Goal: Information Seeking & Learning: Learn about a topic

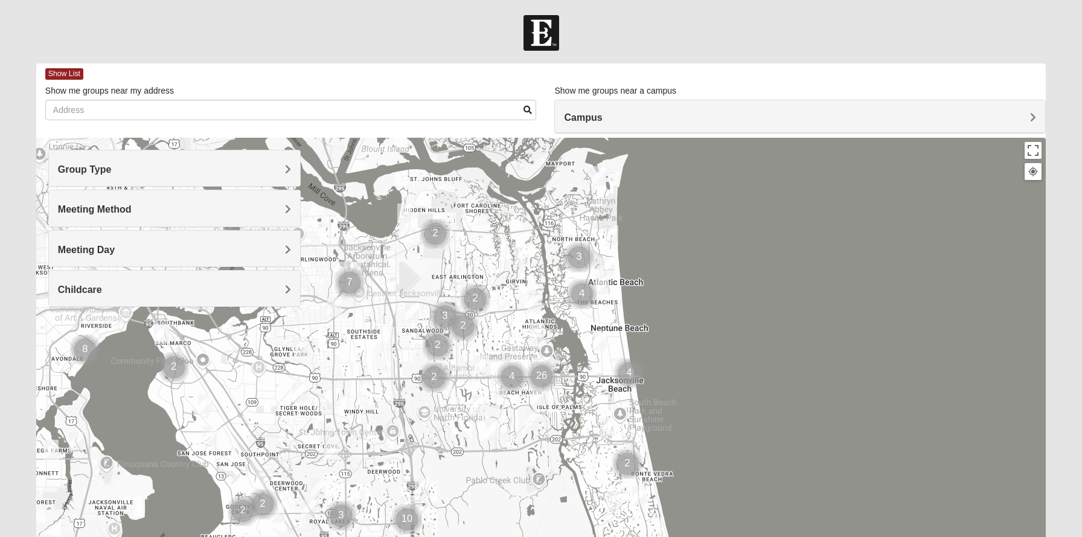
click at [112, 166] on span "Group Type" at bounding box center [85, 169] width 54 height 10
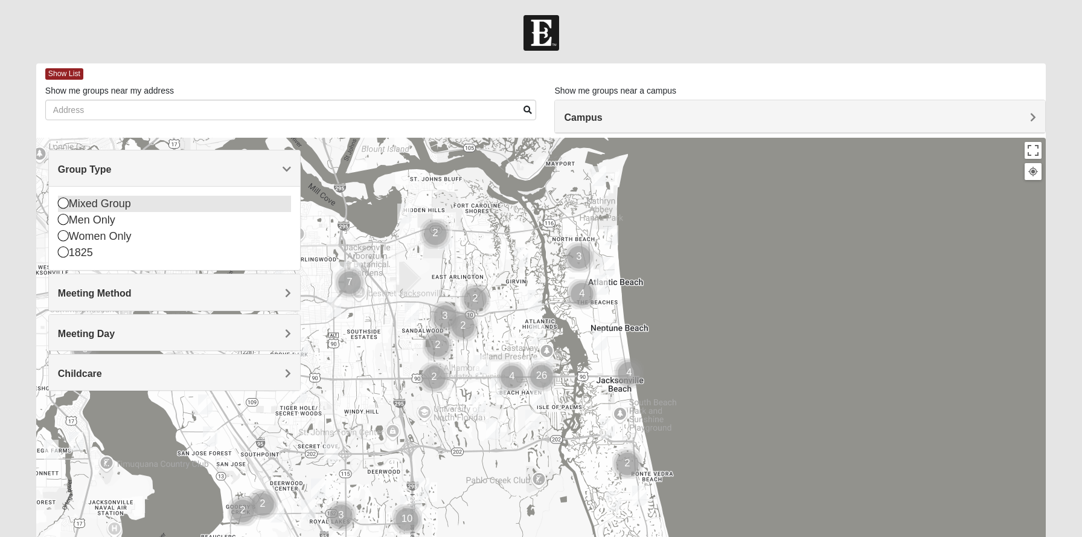
click at [62, 204] on icon at bounding box center [63, 203] width 11 height 11
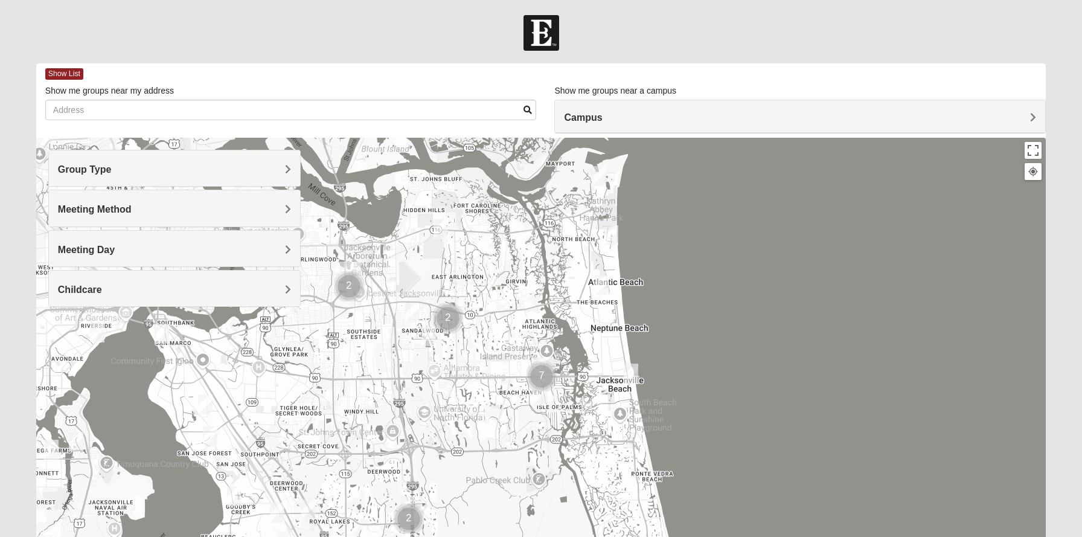
click at [282, 207] on h4 "Meeting Method" at bounding box center [174, 209] width 233 height 11
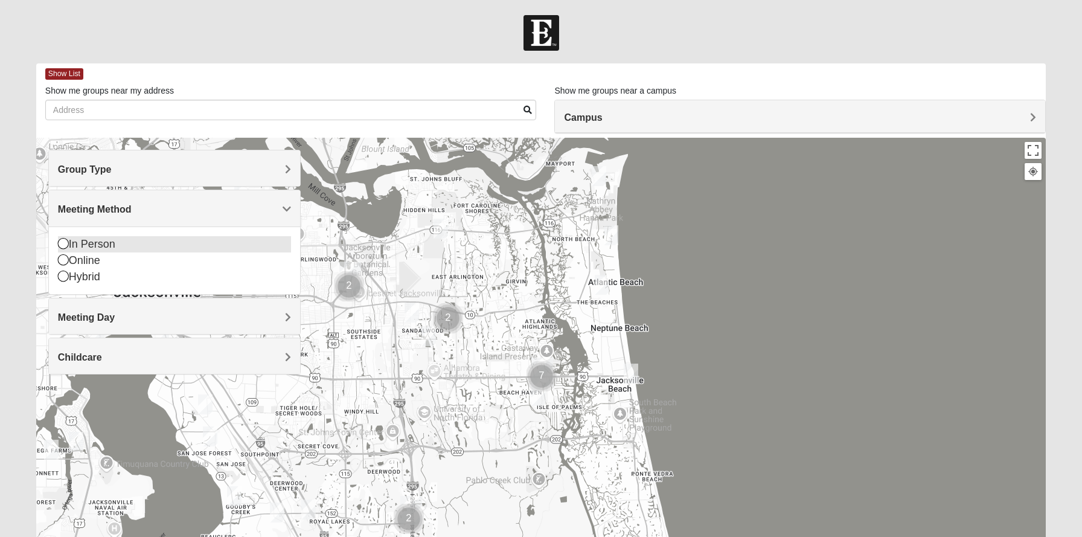
click at [63, 241] on icon at bounding box center [63, 243] width 11 height 11
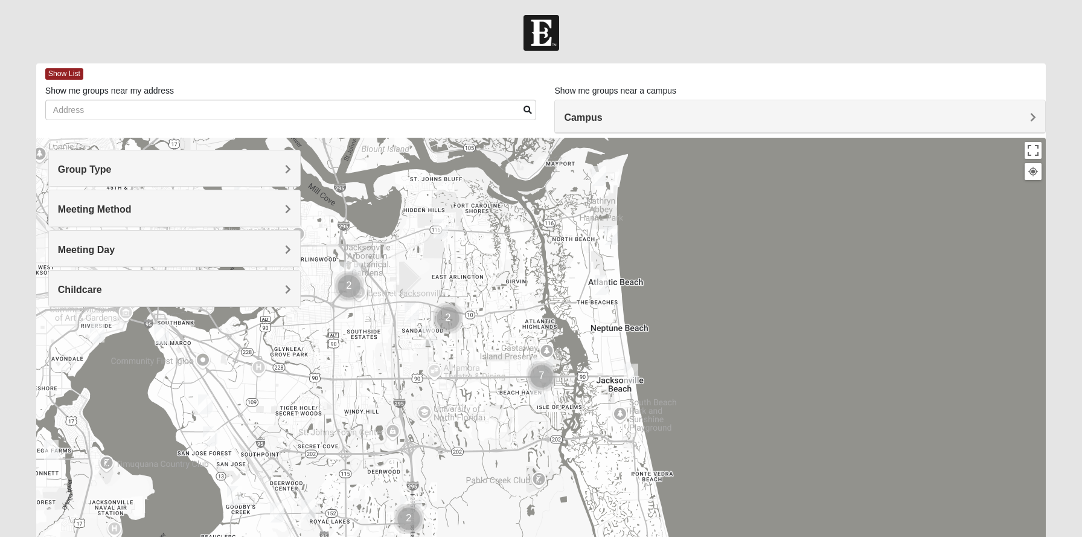
click at [281, 246] on h4 "Meeting Day" at bounding box center [174, 249] width 233 height 11
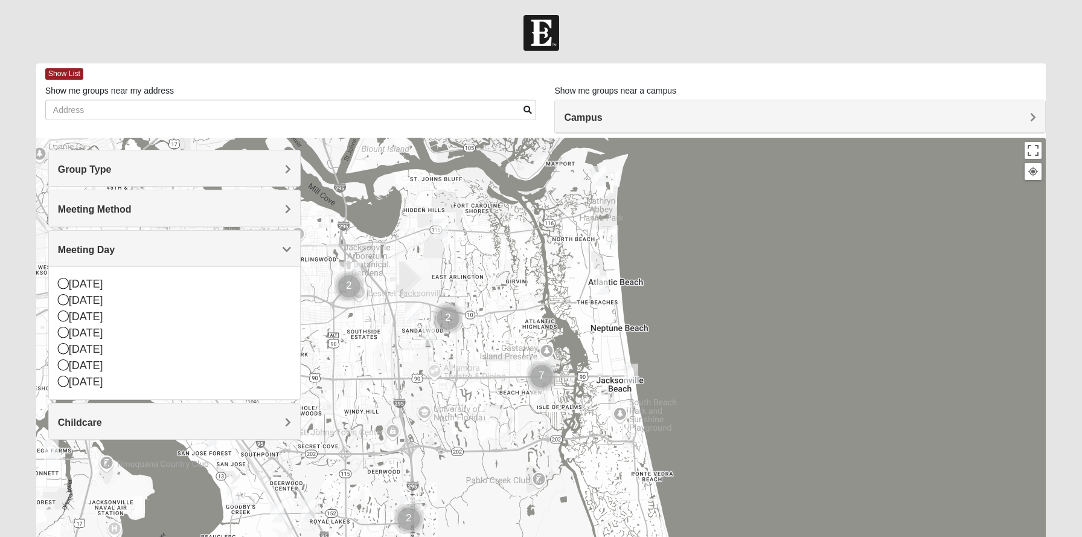
click at [266, 244] on h4 "Meeting Day" at bounding box center [174, 249] width 233 height 11
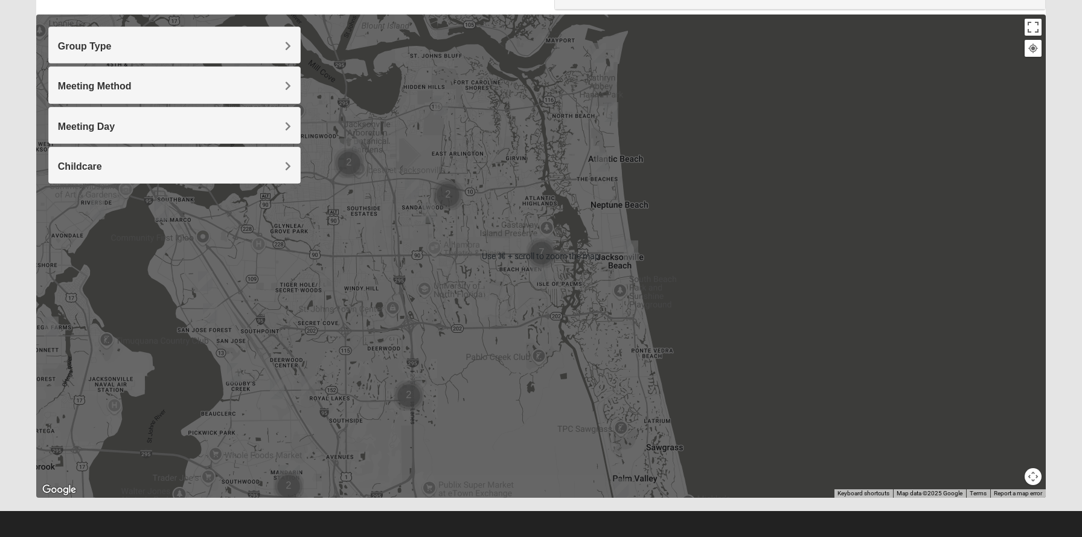
scroll to position [128, 0]
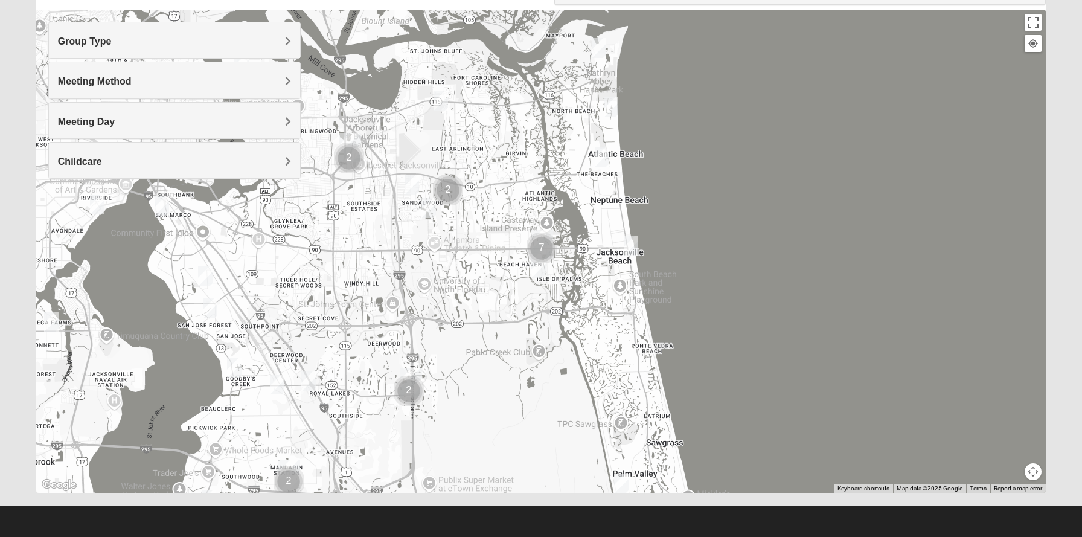
click at [833, 254] on div at bounding box center [541, 251] width 1010 height 483
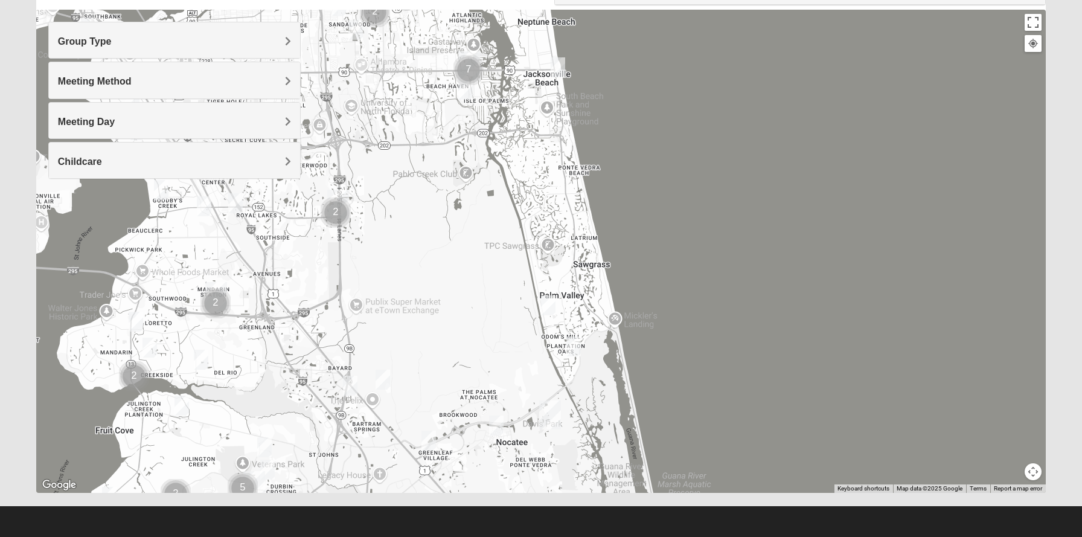
drag, startPoint x: 628, startPoint y: 318, endPoint x: 553, endPoint y: 137, distance: 195.5
click at [553, 137] on div at bounding box center [541, 251] width 1010 height 483
click at [548, 301] on img "Mixed Pate 32082" at bounding box center [548, 305] width 14 height 20
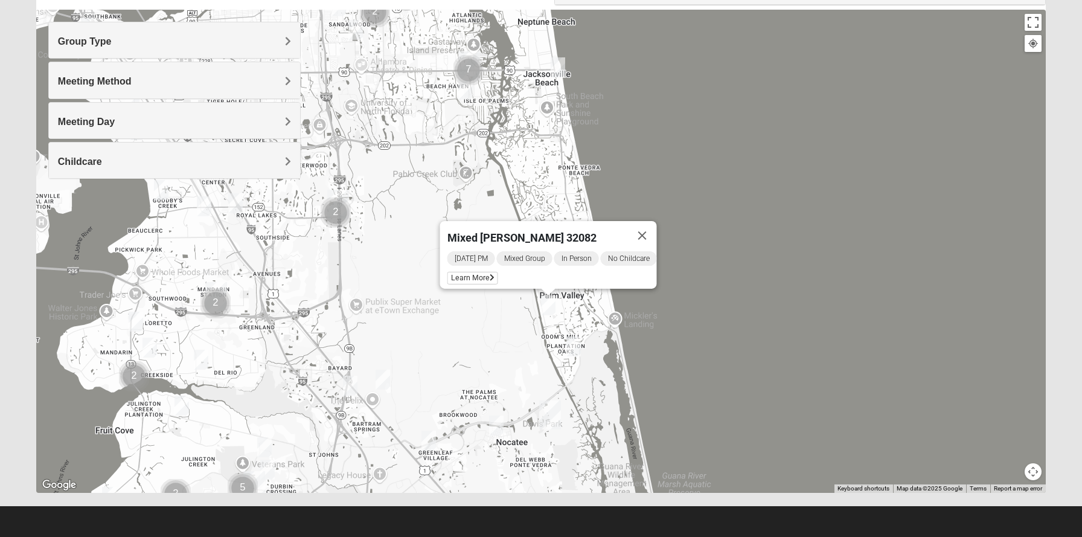
click at [574, 342] on img "Mixed Reed 32081" at bounding box center [574, 346] width 14 height 20
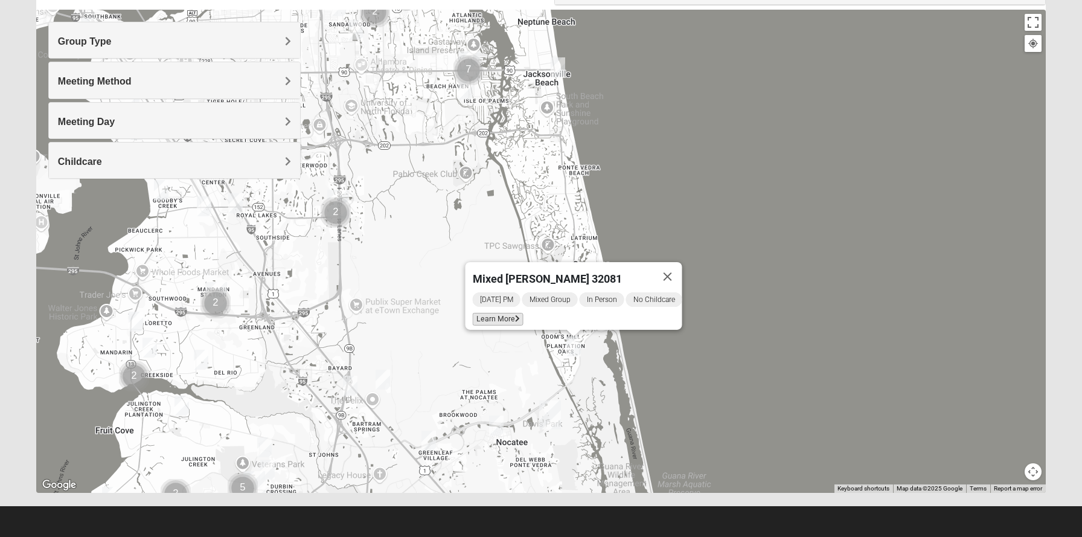
click at [493, 313] on span "Learn More" at bounding box center [497, 319] width 51 height 13
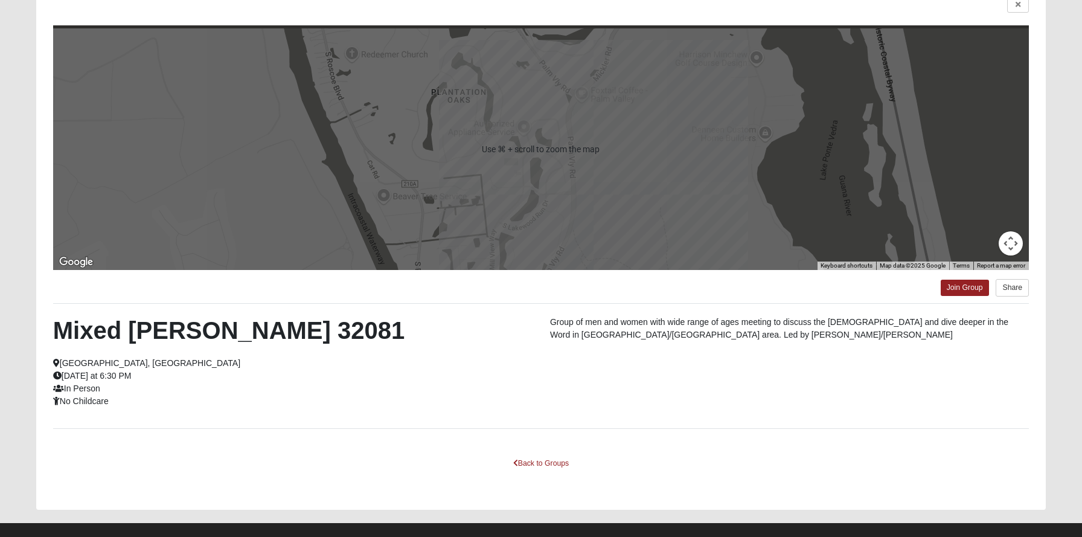
scroll to position [103, 0]
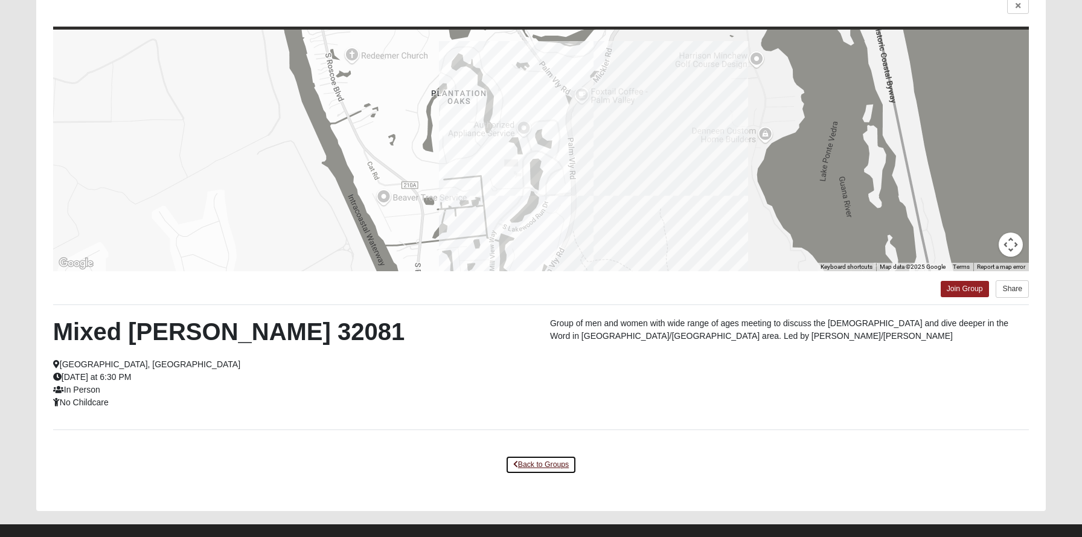
click at [537, 463] on link "Back to Groups" at bounding box center [541, 464] width 71 height 19
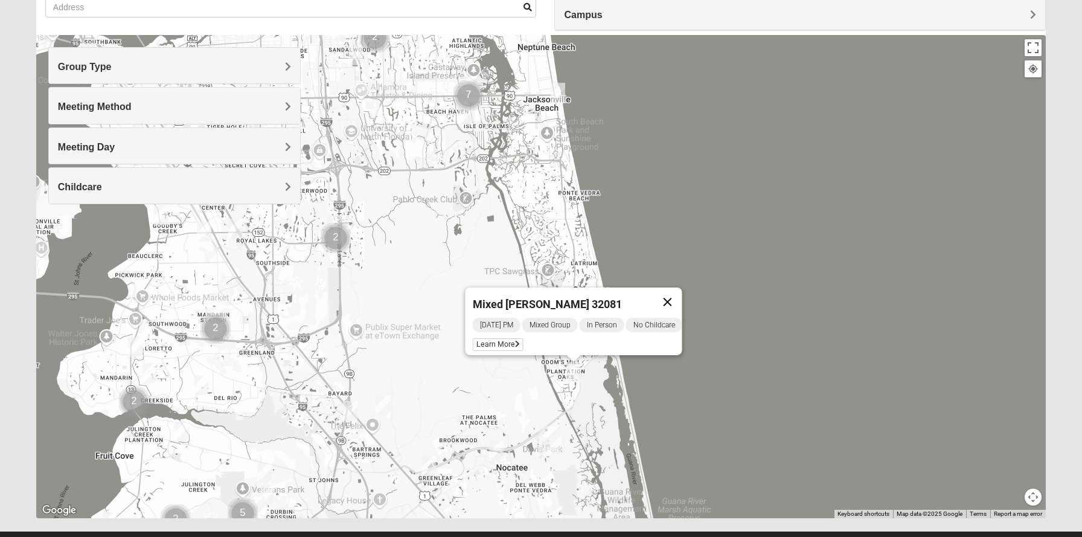
click at [674, 290] on button "Close" at bounding box center [667, 302] width 29 height 29
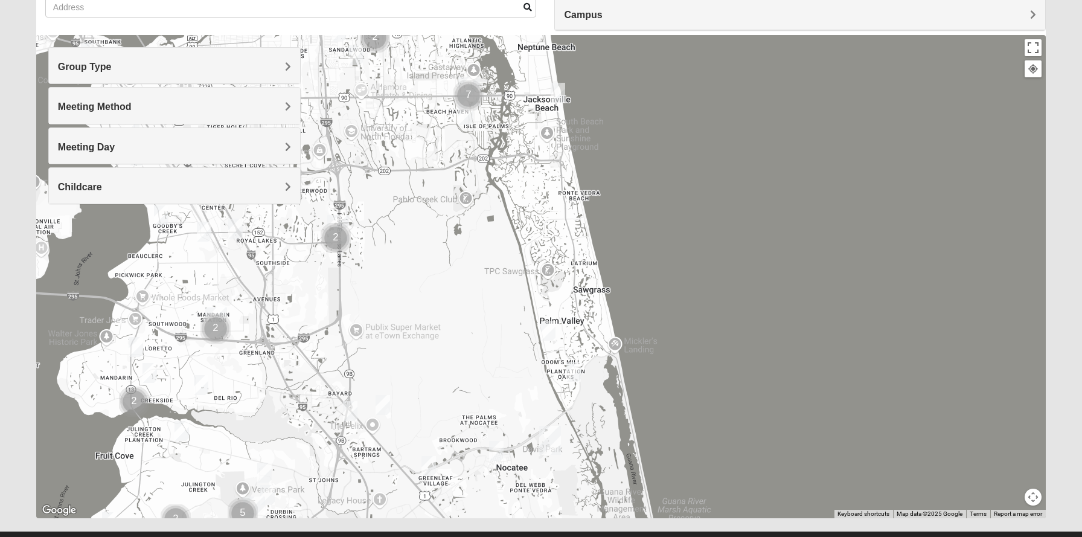
click at [547, 329] on img "Mixed Pate 32082" at bounding box center [548, 331] width 14 height 20
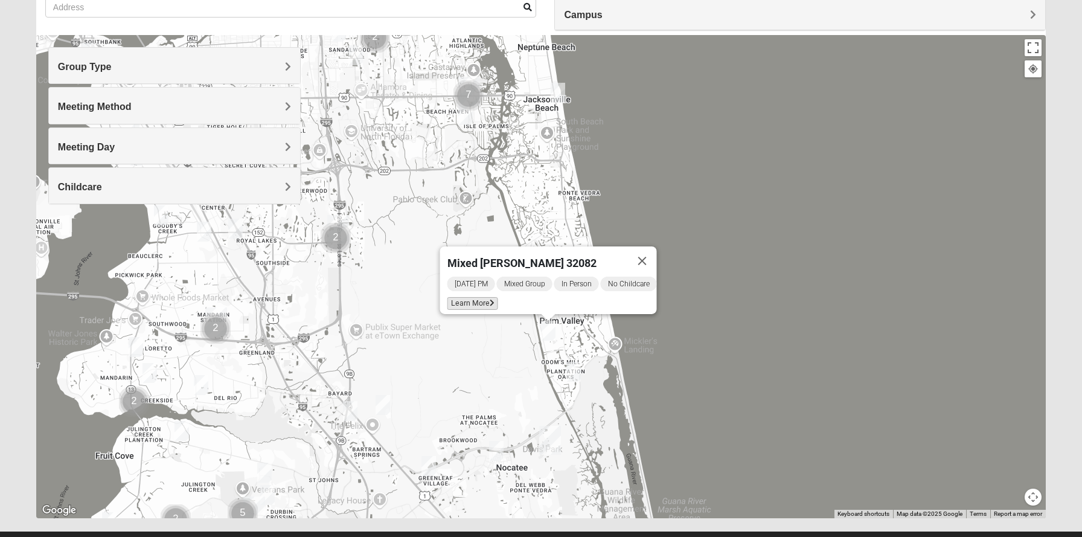
click at [475, 300] on span "Learn More" at bounding box center [472, 303] width 51 height 13
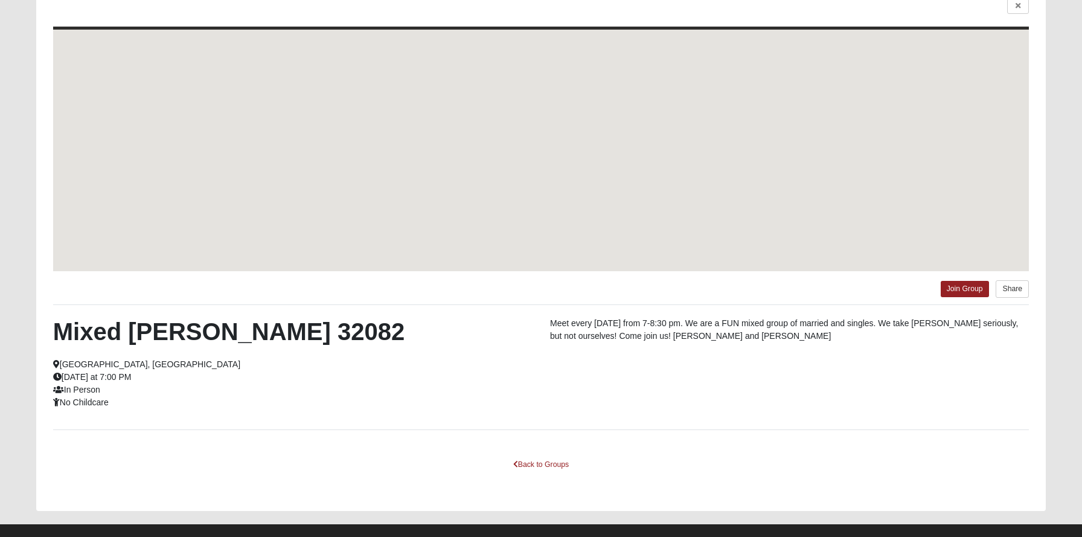
scroll to position [50, 0]
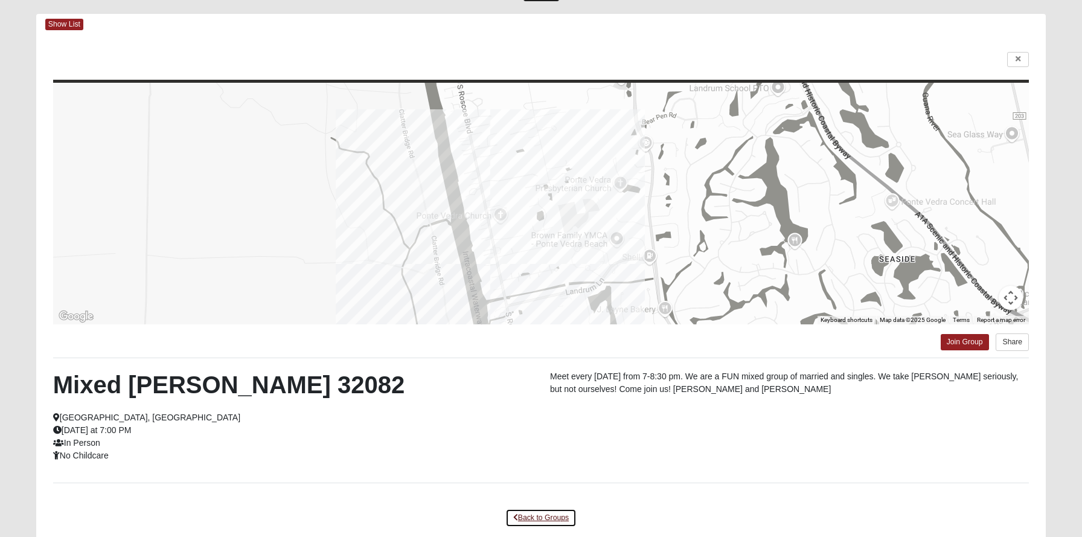
click at [533, 515] on link "Back to Groups" at bounding box center [541, 518] width 71 height 19
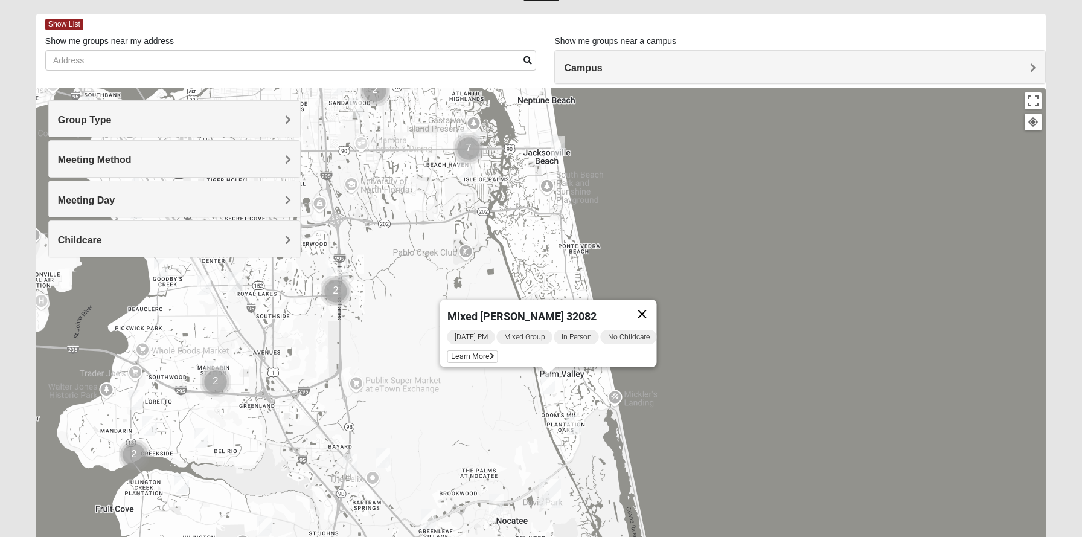
click at [651, 306] on button "Close" at bounding box center [642, 314] width 29 height 29
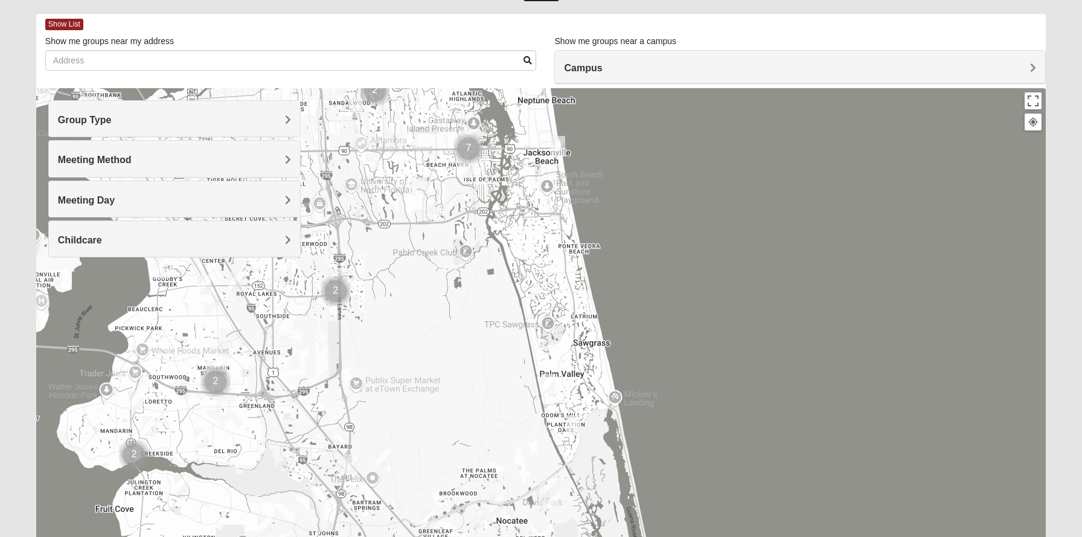
click at [284, 116] on h4 "Group Type" at bounding box center [174, 119] width 233 height 11
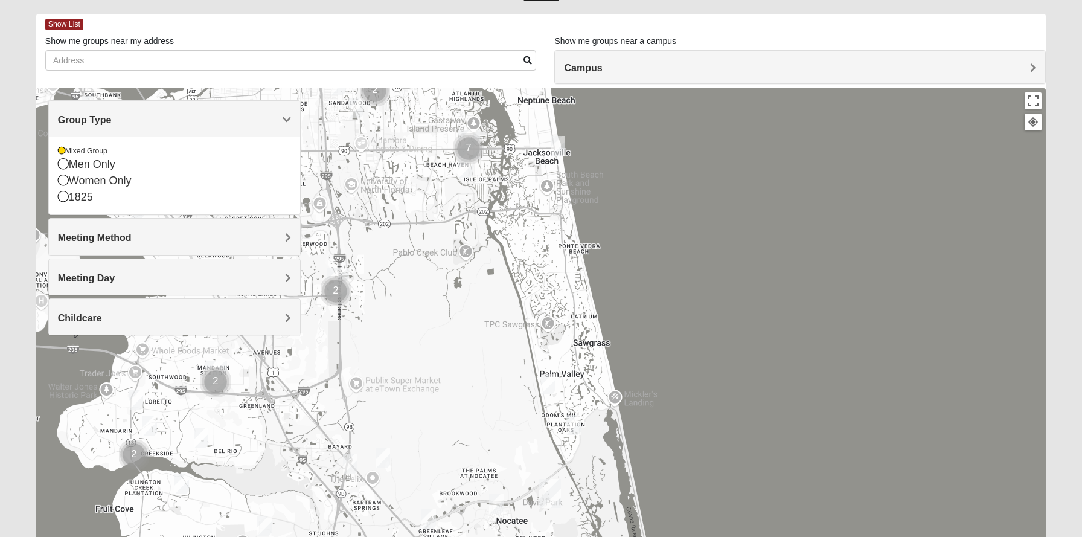
click at [112, 117] on span "Group Type" at bounding box center [85, 120] width 54 height 10
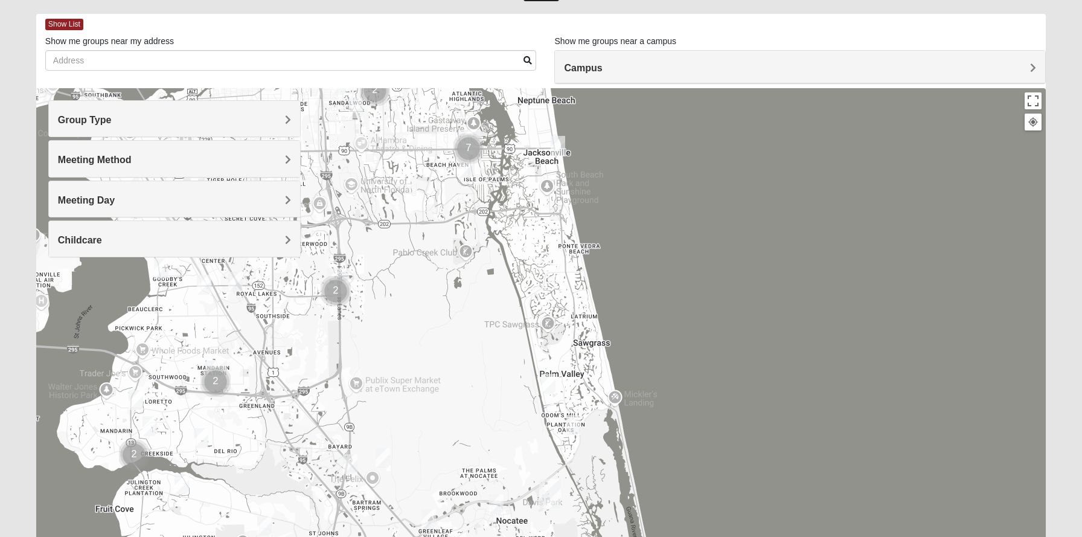
click at [284, 156] on h4 "Meeting Method" at bounding box center [174, 159] width 233 height 11
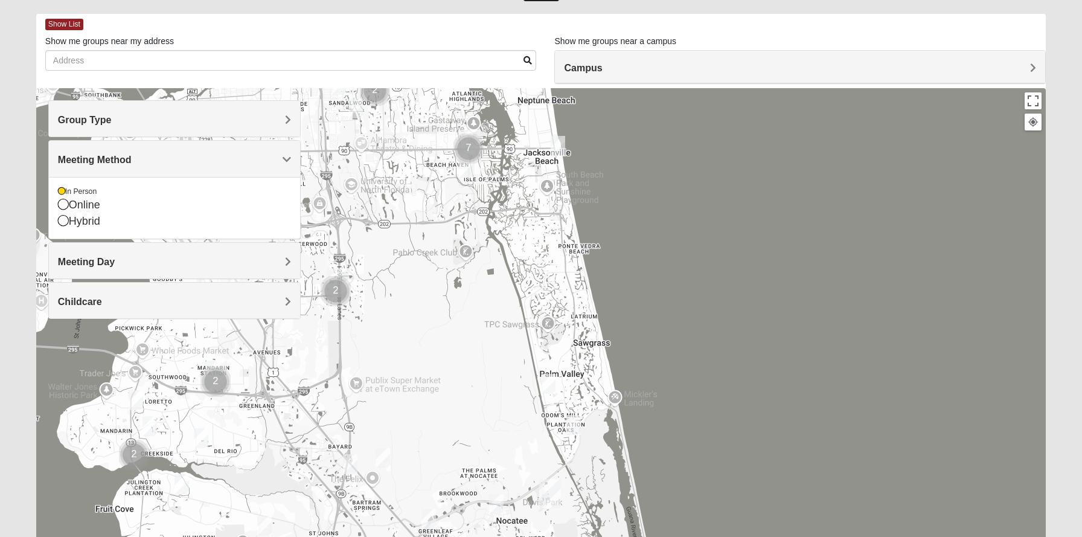
click at [132, 156] on span "Meeting Method" at bounding box center [95, 160] width 74 height 10
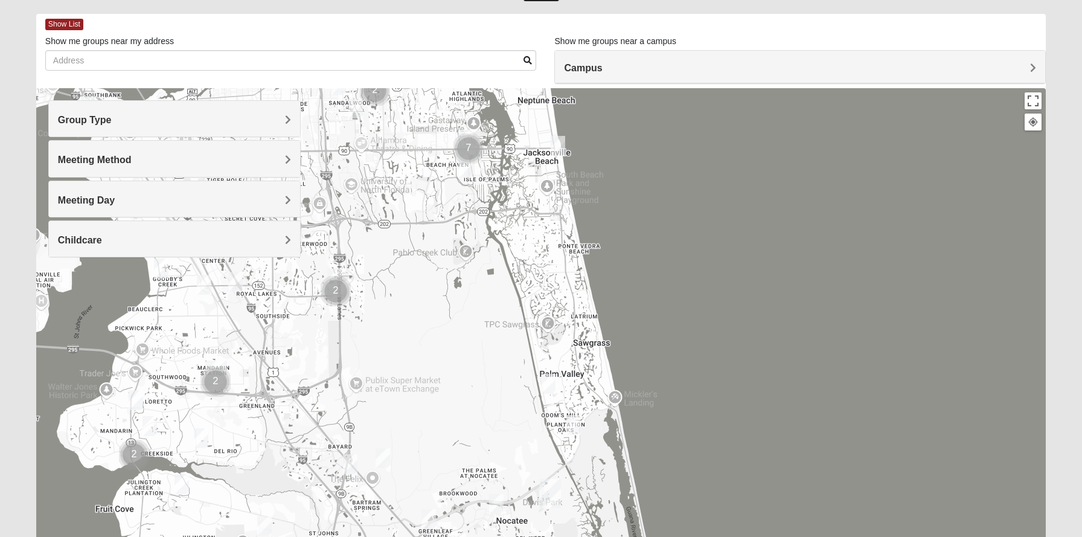
click at [115, 196] on span "Meeting Day" at bounding box center [86, 200] width 57 height 10
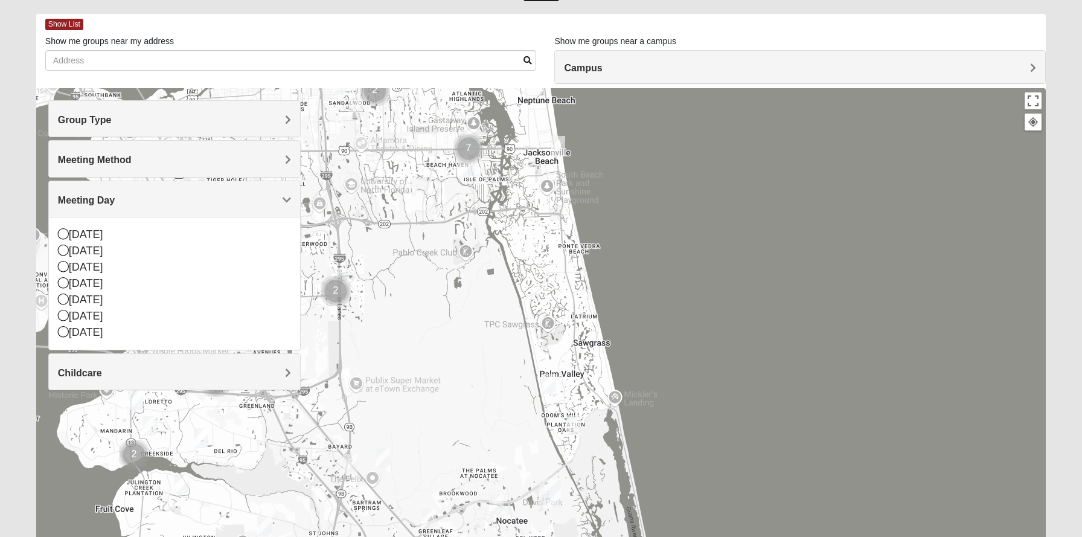
click at [269, 117] on h4 "Group Type" at bounding box center [174, 119] width 233 height 11
